Goal: Task Accomplishment & Management: Use online tool/utility

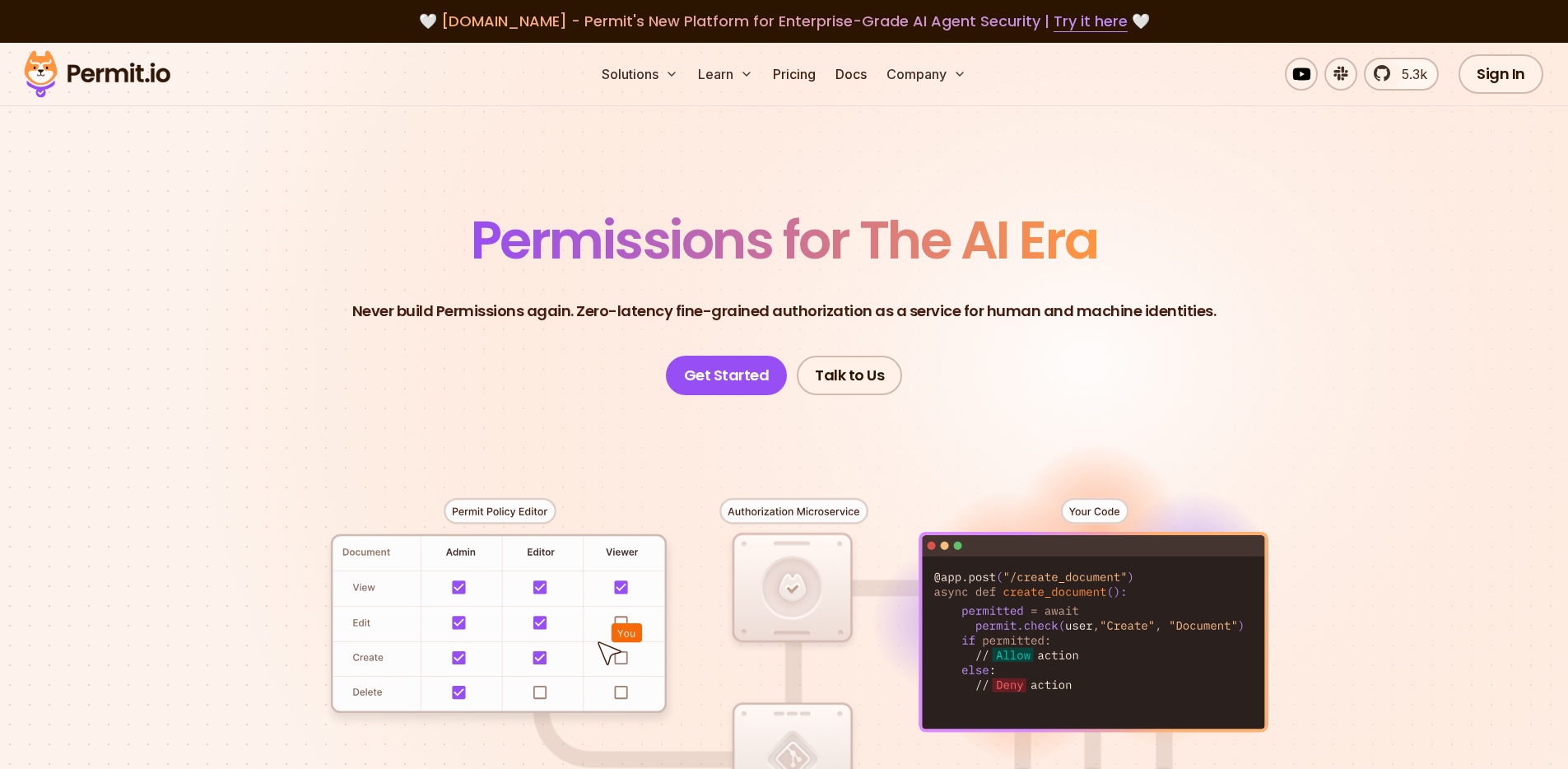
click at [1449, 129] on section "Permissions for The AI Era Never build Permissions again. Zero-latency fine-gra…" at bounding box center [784, 586] width 1568 height 1087
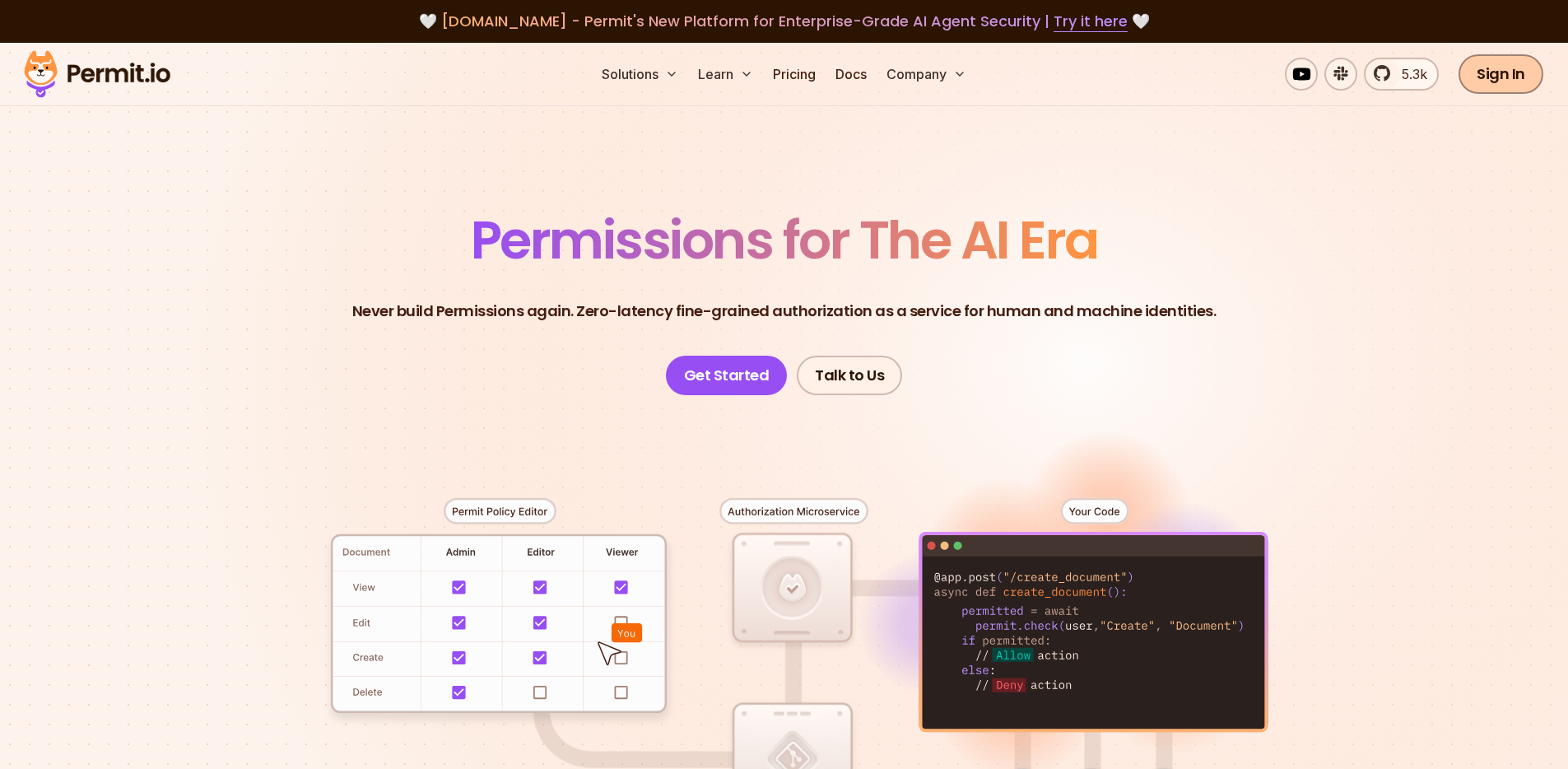
click at [1497, 84] on link "Sign In" at bounding box center [1501, 74] width 85 height 40
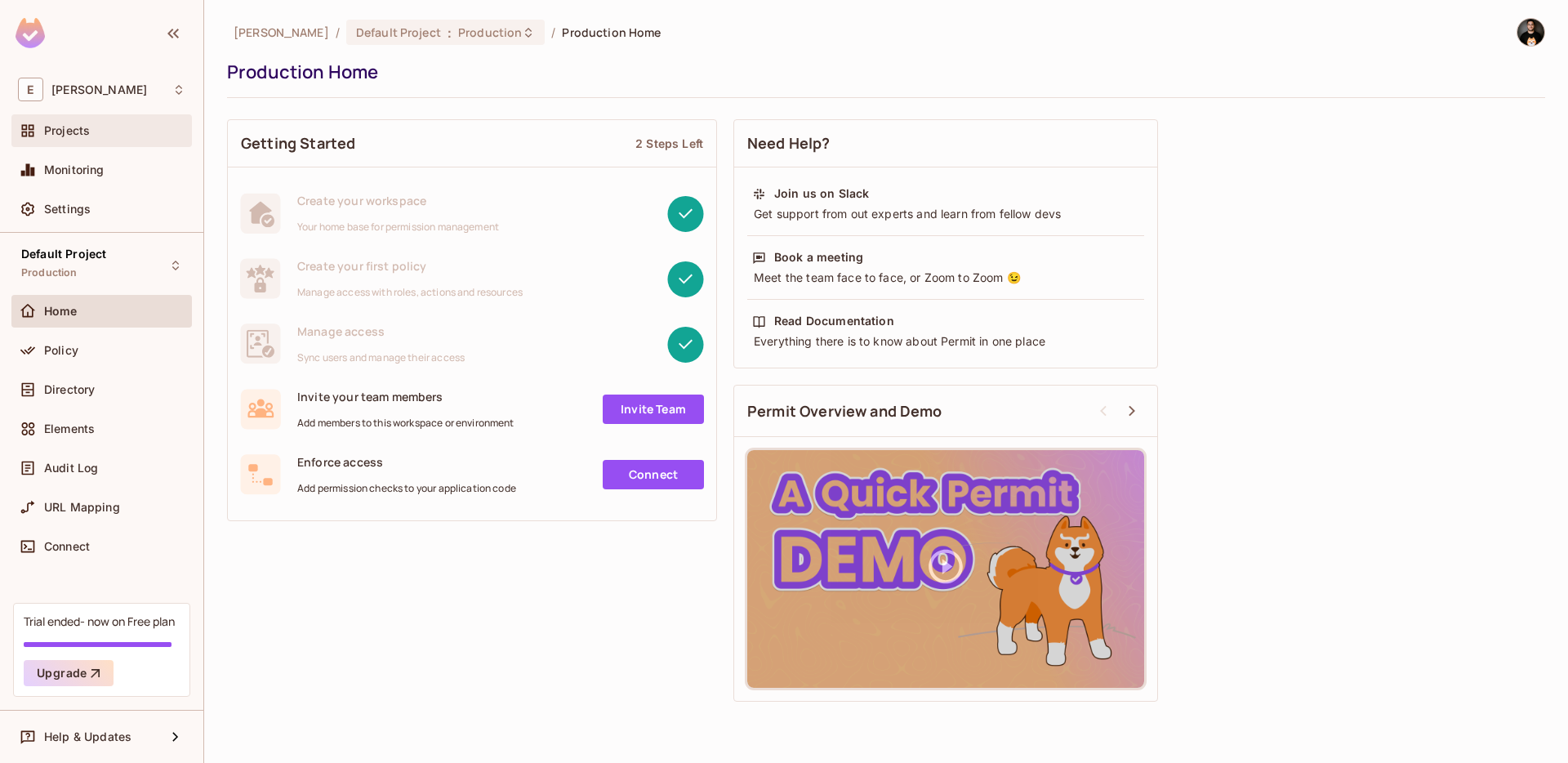
click at [118, 134] on div "Projects" at bounding box center [114, 131] width 141 height 13
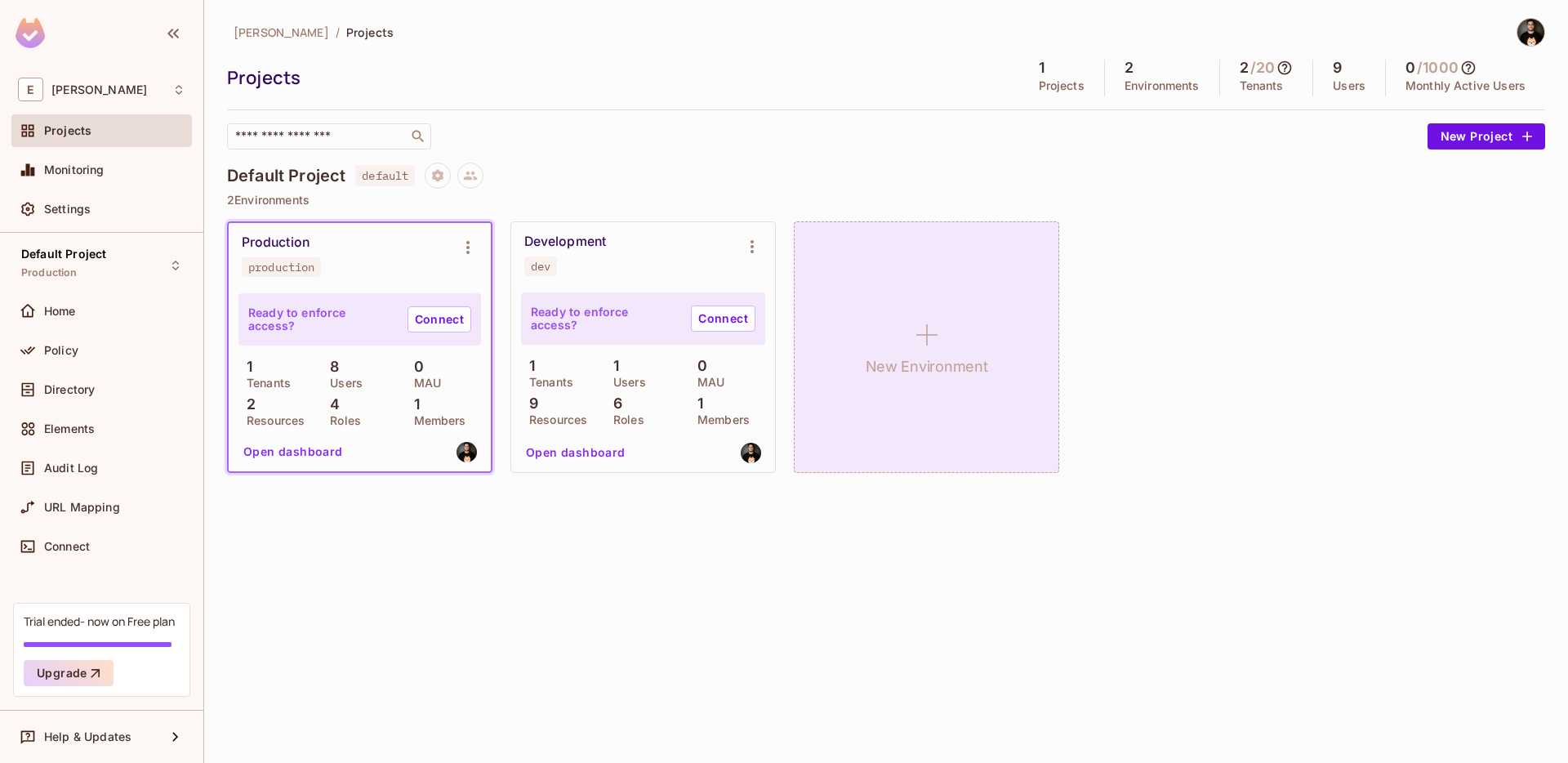
click at [924, 330] on icon at bounding box center [926, 335] width 39 height 39
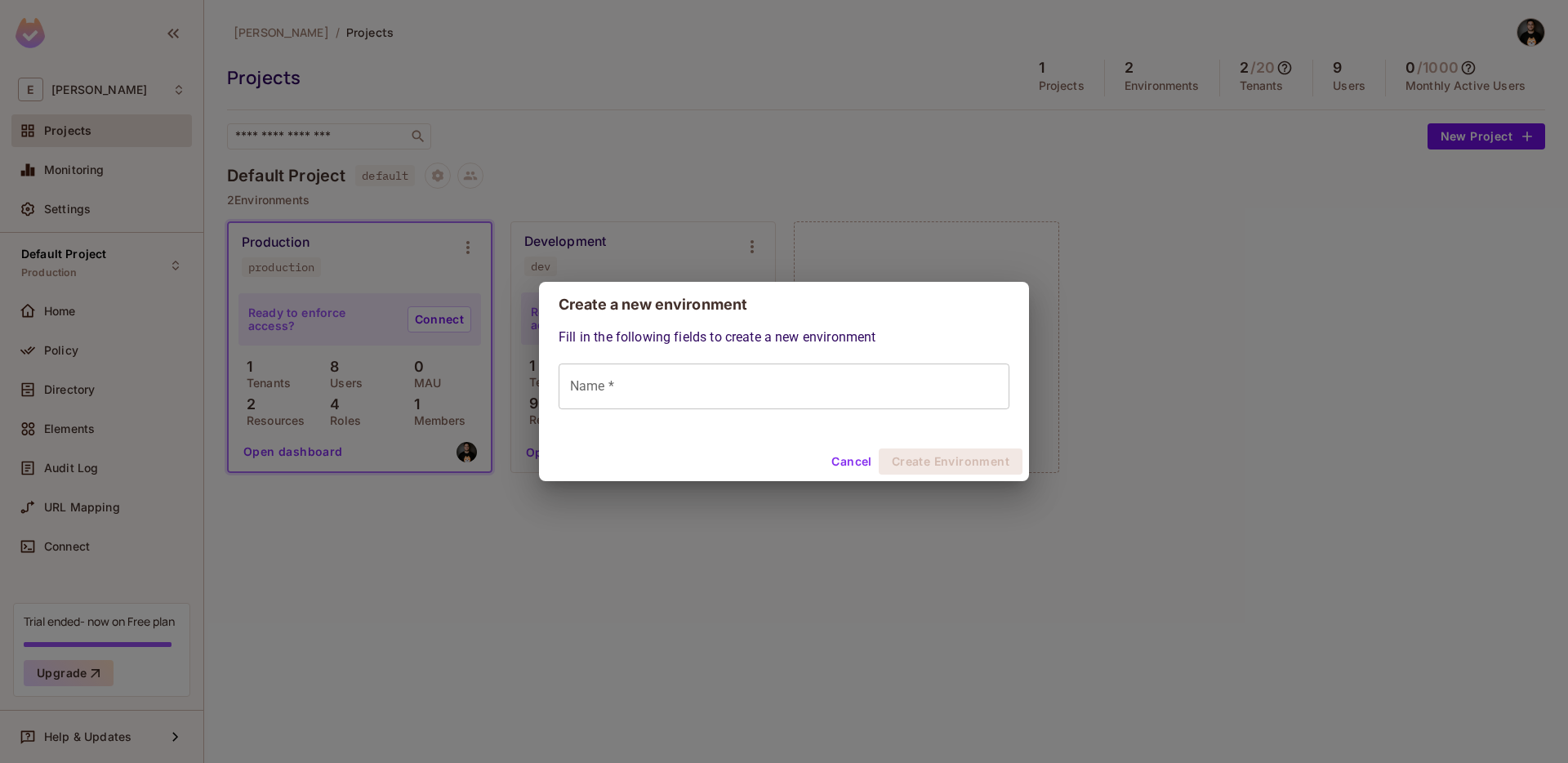
click at [672, 384] on input "Name *" at bounding box center [784, 386] width 451 height 46
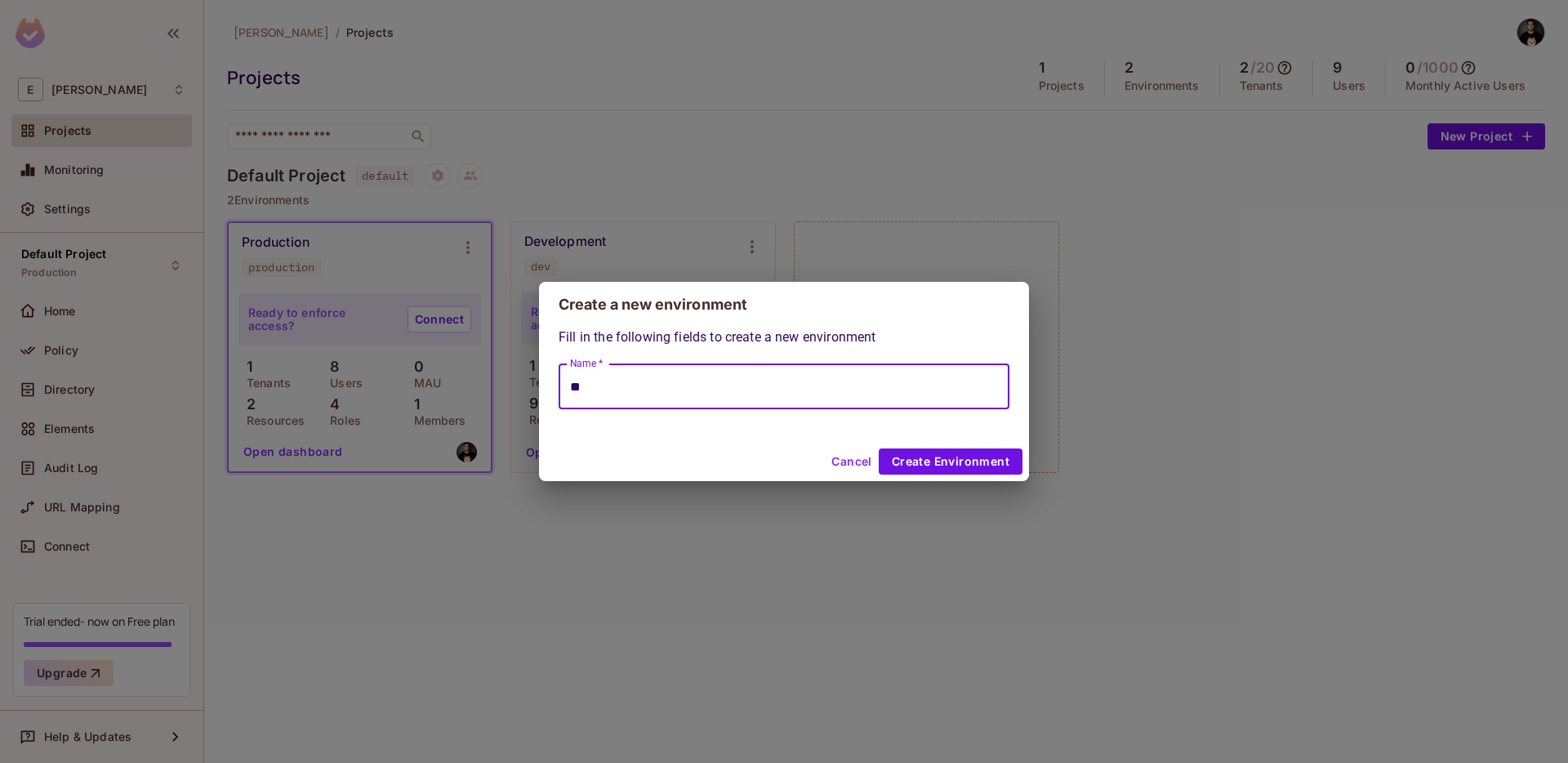
type input "*"
type input "**********"
click at [960, 460] on button "Create Environment" at bounding box center [950, 461] width 144 height 26
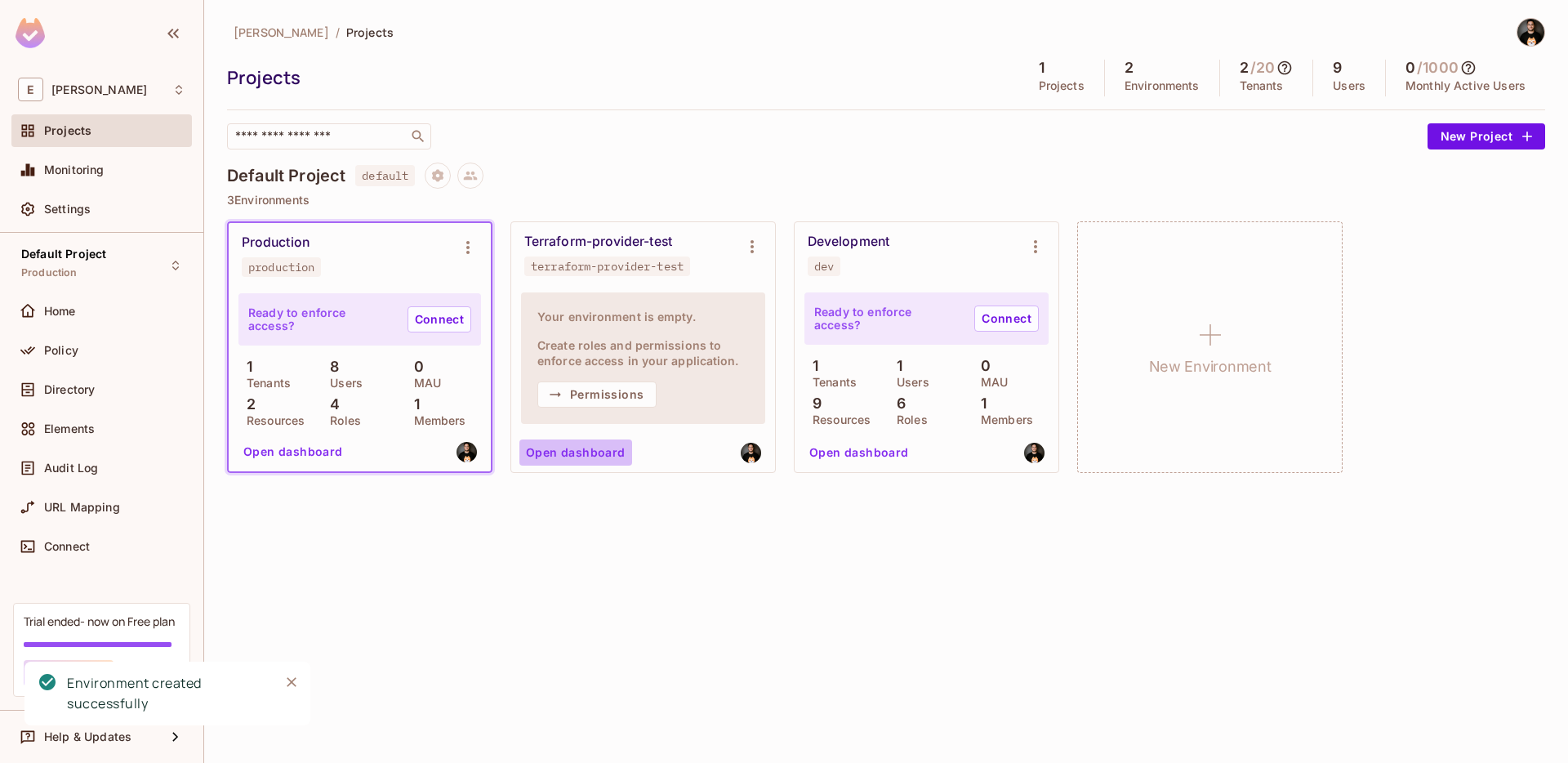
click at [583, 446] on button "Open dashboard" at bounding box center [575, 452] width 113 height 26
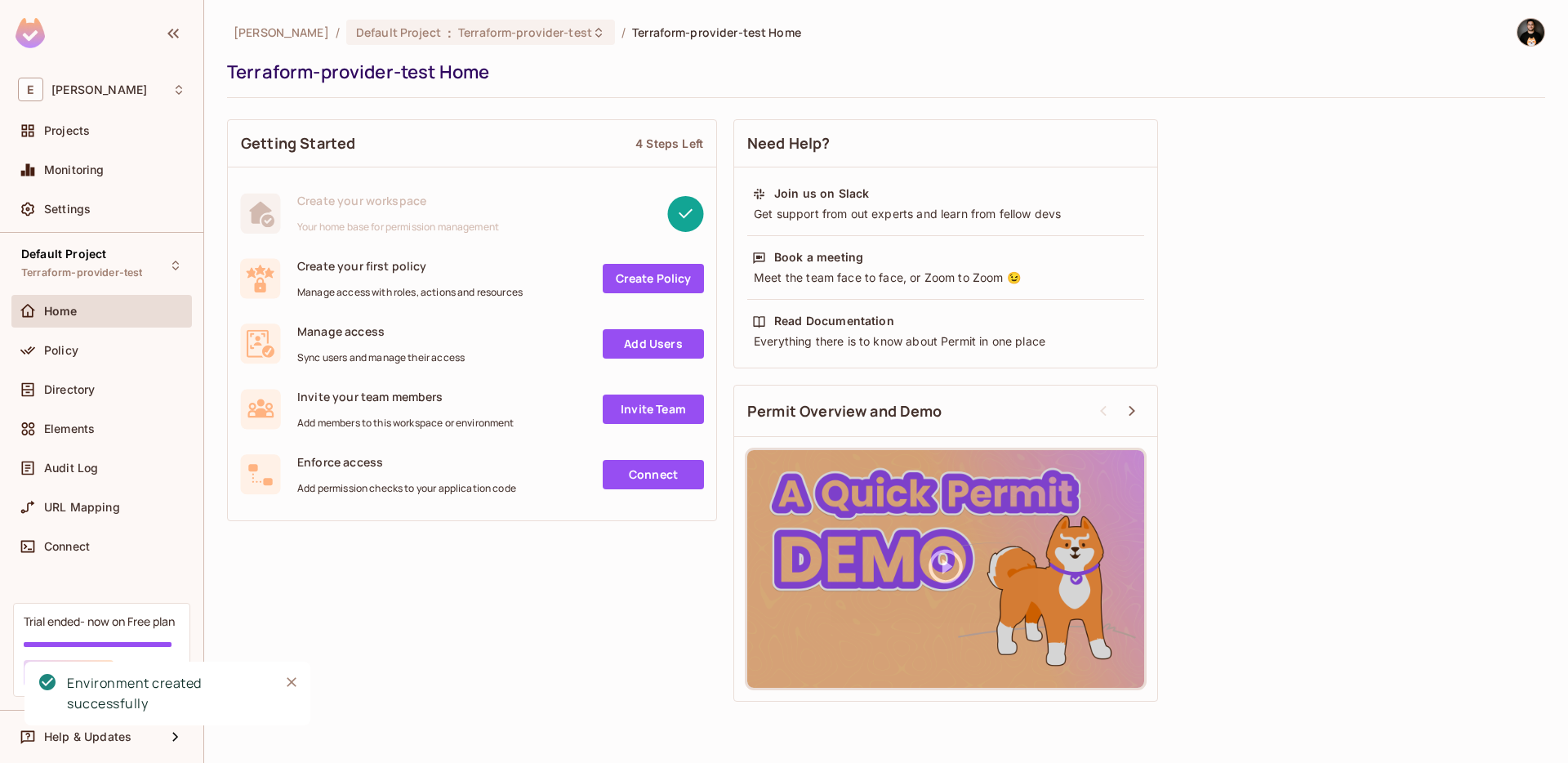
click at [1532, 22] on img at bounding box center [1530, 33] width 27 height 27
click at [1471, 122] on span "Copy Environment Key" at bounding box center [1479, 129] width 121 height 16
